Goal: Contribute content: Add original content to the website for others to see

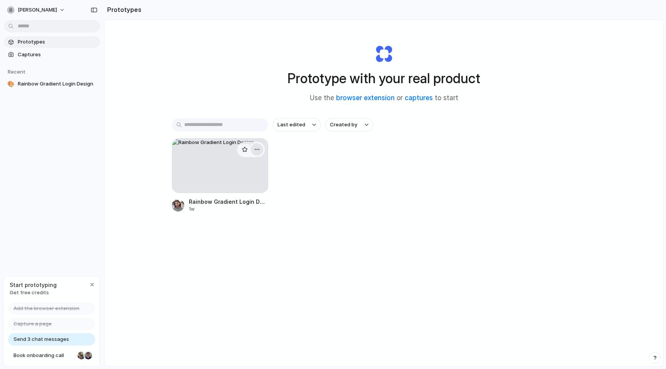
click at [258, 149] on div "button" at bounding box center [257, 149] width 6 height 6
click at [235, 206] on li "Delete" at bounding box center [235, 204] width 55 height 12
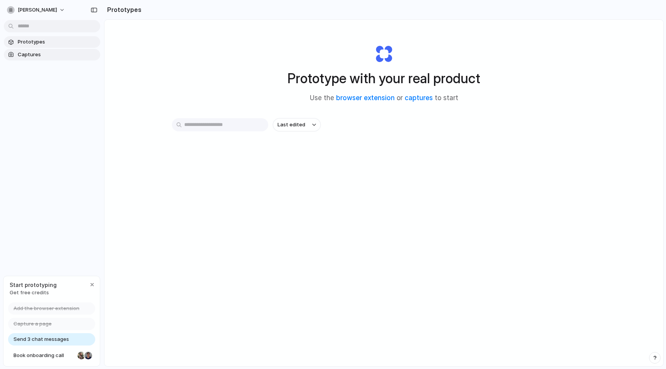
click at [60, 52] on span "Captures" at bounding box center [57, 55] width 79 height 8
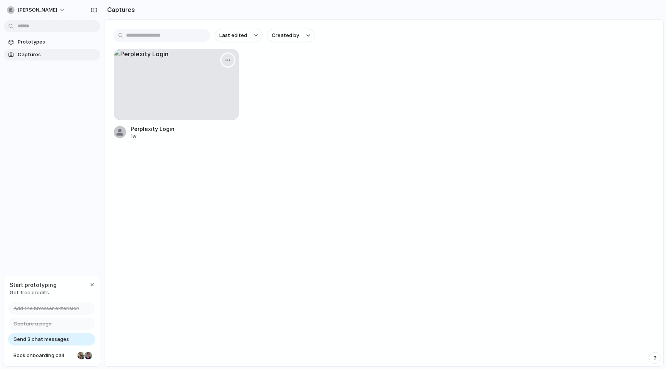
click at [226, 55] on button "button" at bounding box center [227, 60] width 12 height 12
click at [200, 128] on li "Delete" at bounding box center [202, 127] width 60 height 12
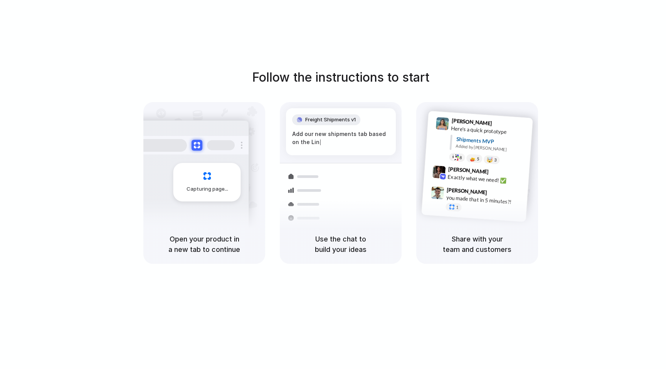
click at [186, 235] on h5 "Open your product in a new tab to continue" at bounding box center [204, 244] width 103 height 21
click at [214, 247] on h5 "Open your product in a new tab to continue" at bounding box center [204, 244] width 103 height 21
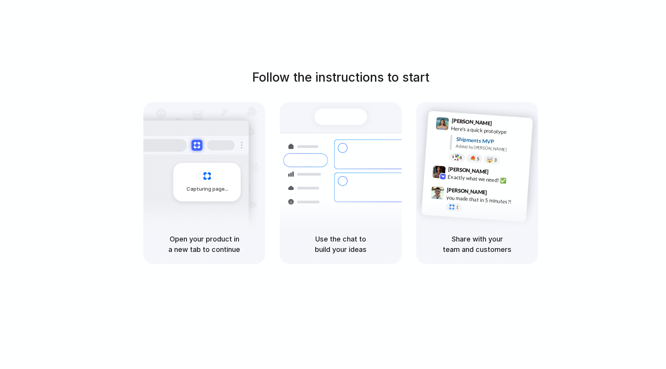
click at [240, 204] on div "Capturing page" at bounding box center [190, 179] width 116 height 118
click at [226, 189] on span at bounding box center [227, 189] width 5 height 0
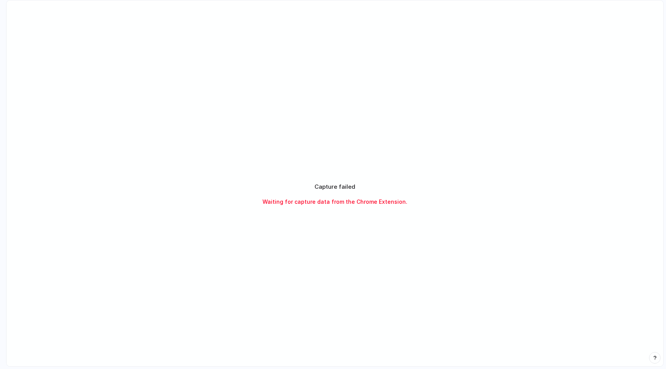
click at [358, 166] on div "Capture failed Waiting for capture data from the Chrome Extension." at bounding box center [335, 193] width 656 height 387
